Goal: Ask a question

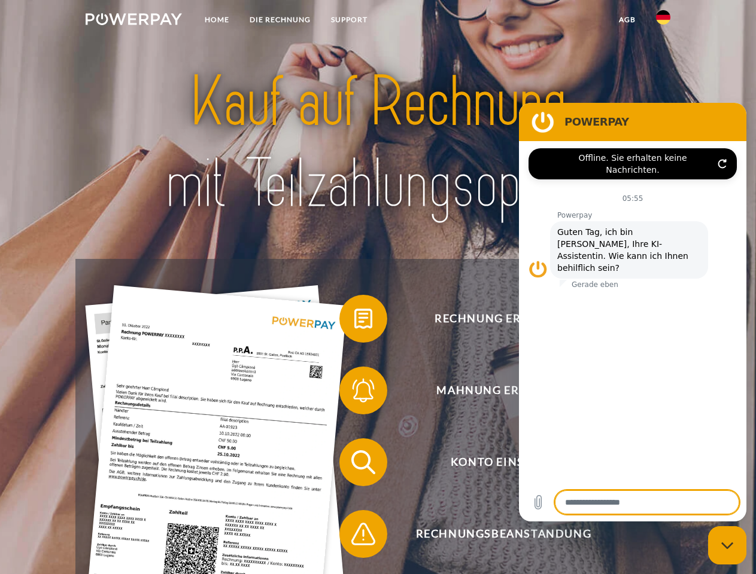
click at [133, 21] on img at bounding box center [134, 19] width 96 height 12
click at [663, 21] on img at bounding box center [663, 17] width 14 height 14
click at [626, 20] on link "agb" at bounding box center [626, 20] width 37 height 22
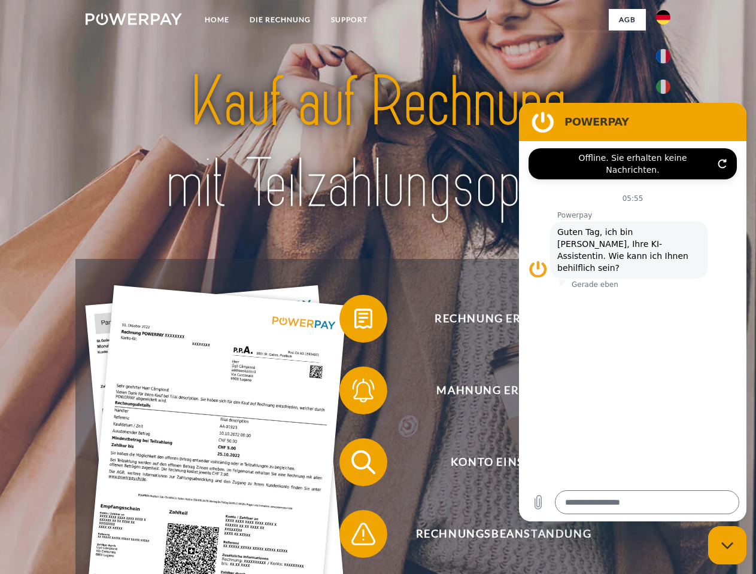
click at [354, 321] on span at bounding box center [345, 319] width 60 height 60
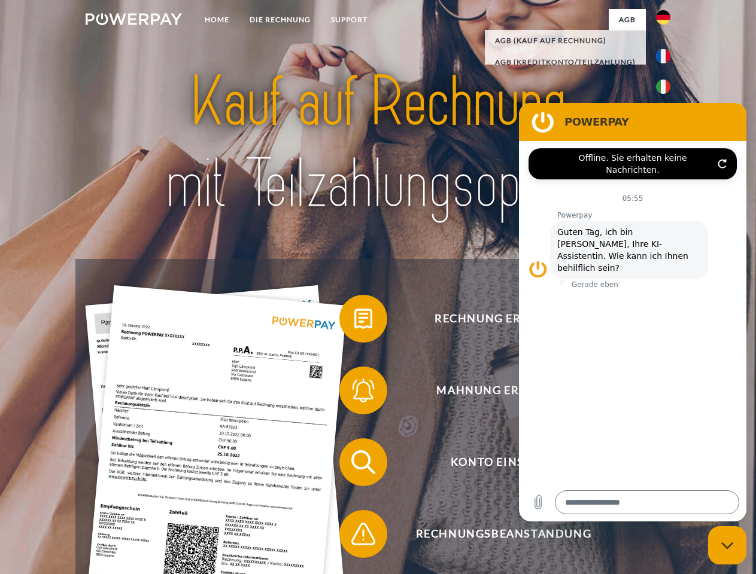
click at [354, 393] on span at bounding box center [345, 391] width 60 height 60
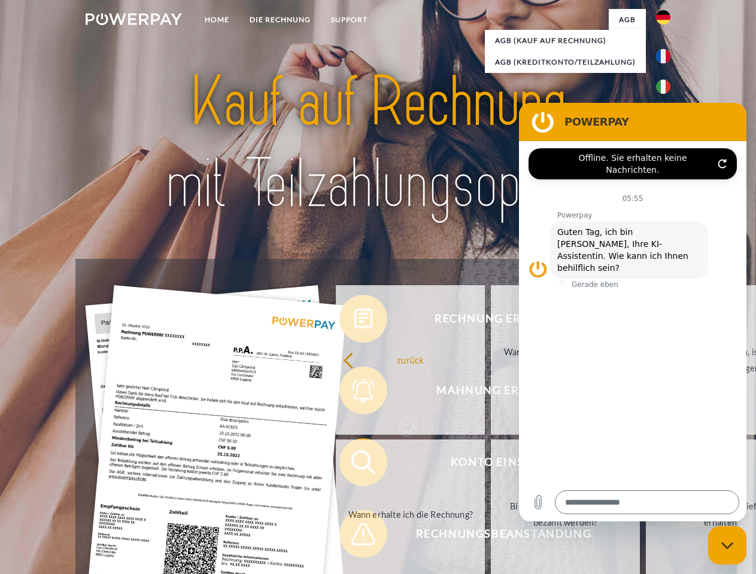
click at [491, 465] on link "Bis wann muss die Rechnung bezahlt werden?" at bounding box center [565, 515] width 149 height 150
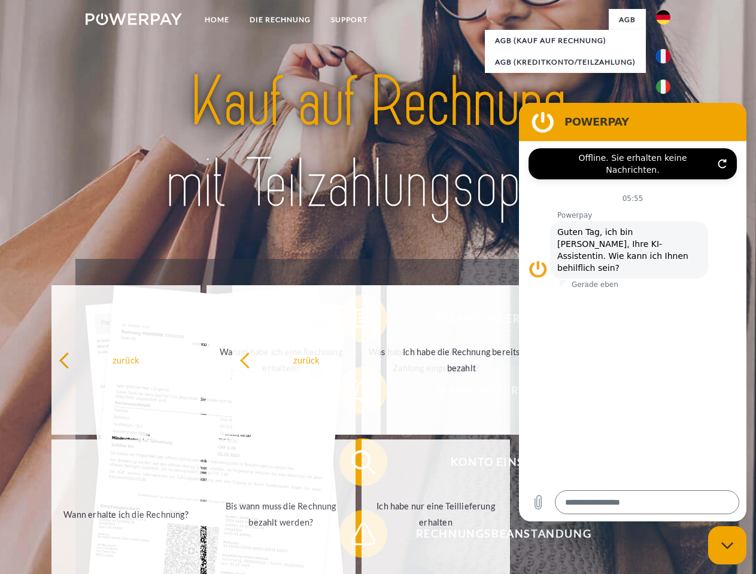
click at [354, 537] on span at bounding box center [345, 534] width 60 height 60
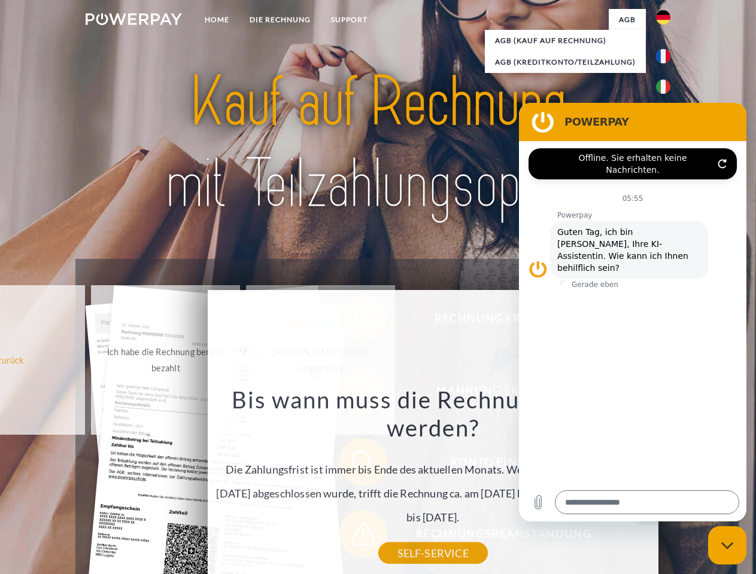
click at [727, 546] on icon "Messaging-Fenster schließen" at bounding box center [727, 546] width 13 height 8
type textarea "*"
